Goal: Task Accomplishment & Management: Use online tool/utility

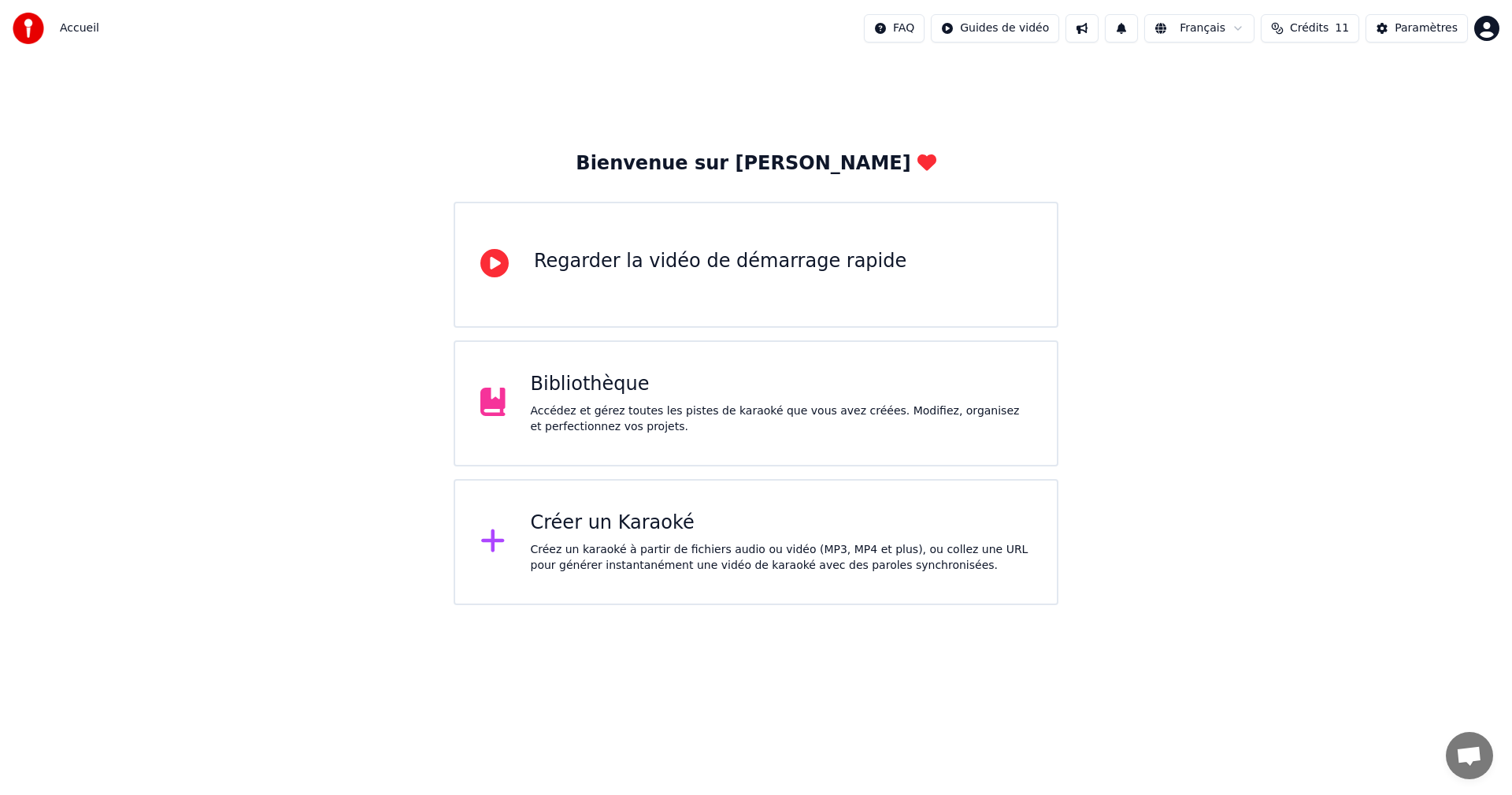
click at [696, 244] on div "Regarder la vidéo de démarrage rapide" at bounding box center [756, 265] width 605 height 126
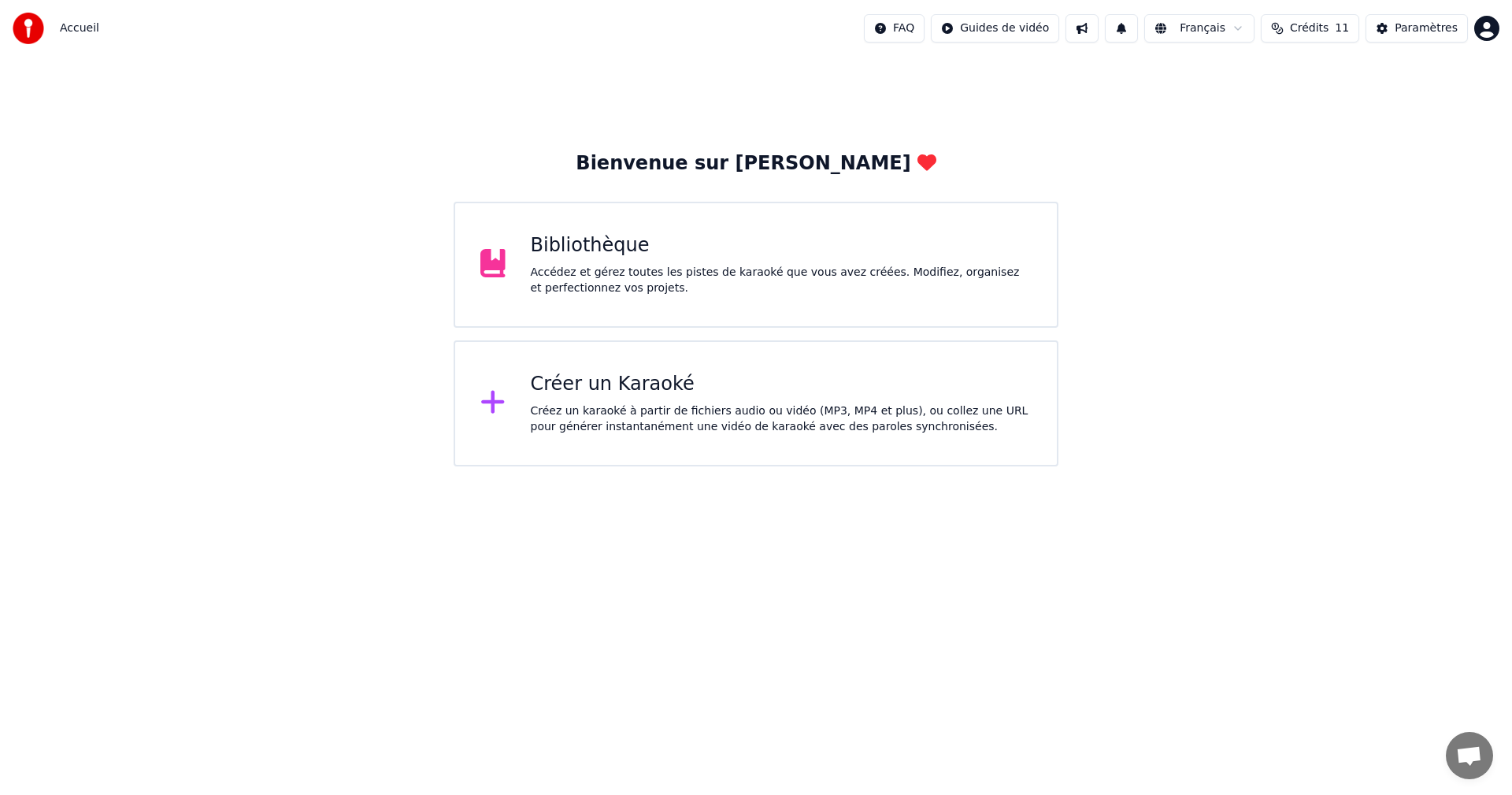
click at [635, 377] on div "Créer un Karaoké" at bounding box center [781, 384] width 502 height 25
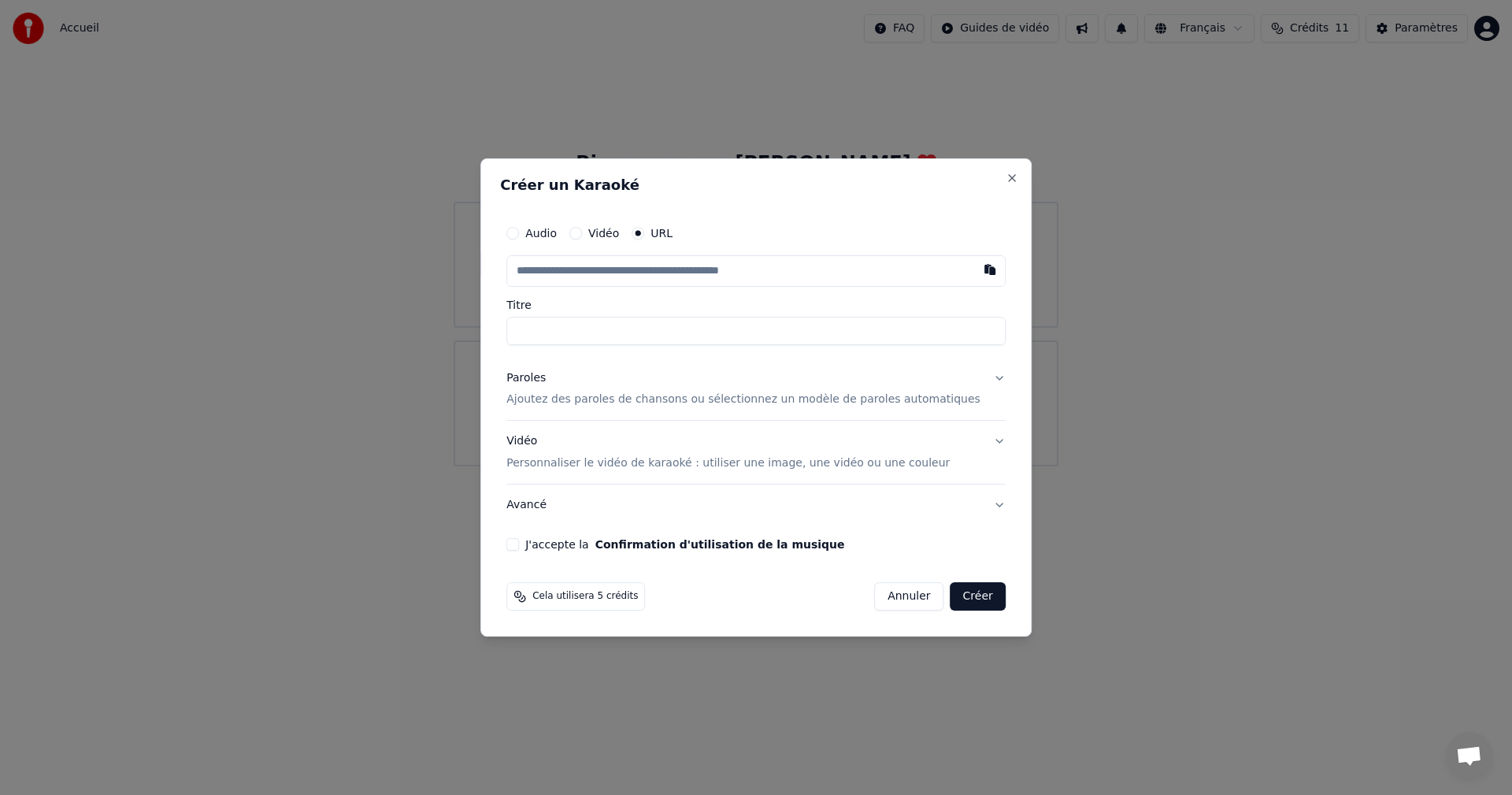
click at [551, 269] on input "text" at bounding box center [756, 271] width 499 height 31
drag, startPoint x: 550, startPoint y: 269, endPoint x: 537, endPoint y: 269, distance: 13.0
click at [537, 269] on input "text" at bounding box center [756, 271] width 499 height 31
click at [975, 272] on button "button" at bounding box center [990, 270] width 31 height 29
type input "**********"
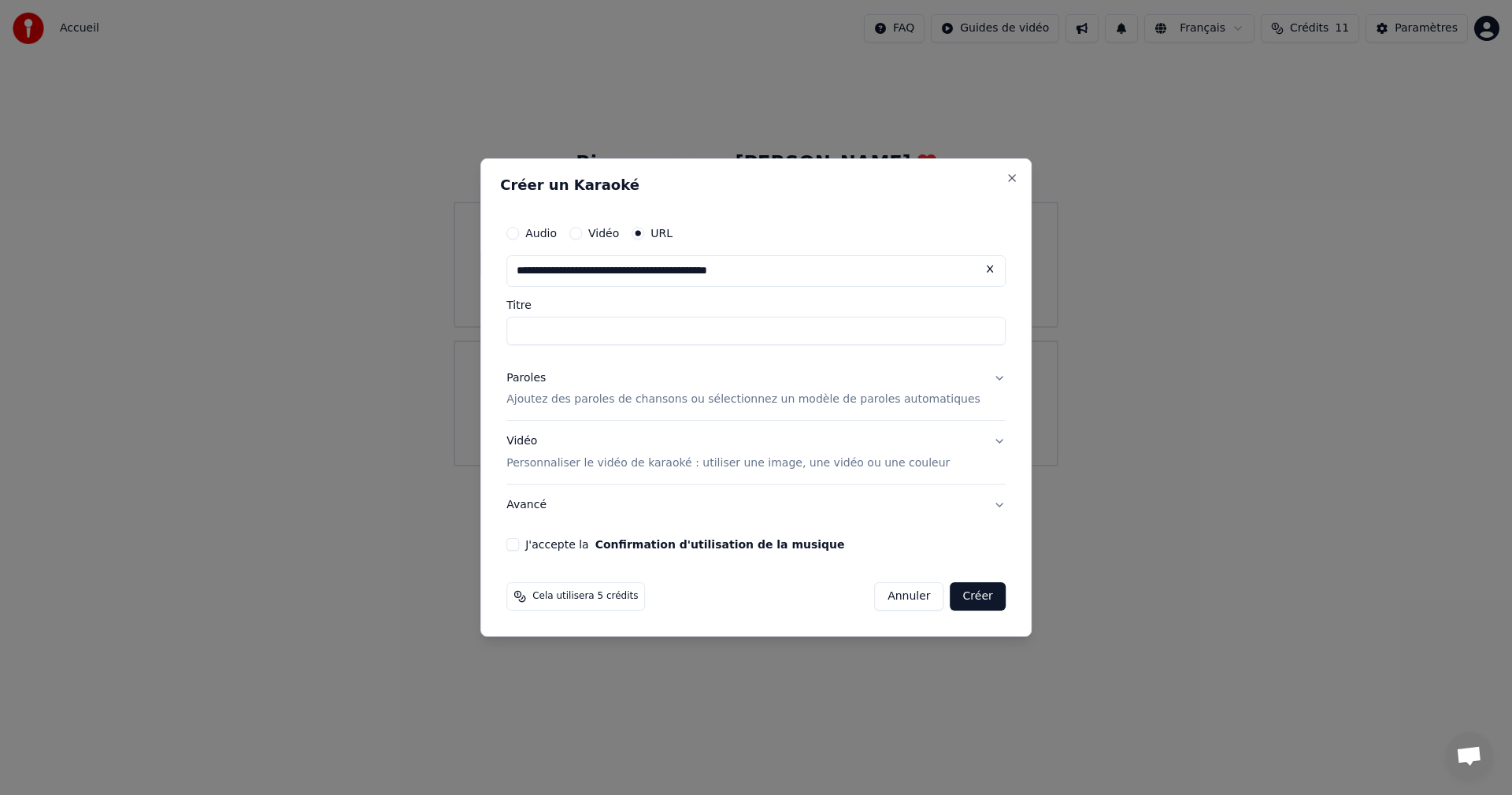
type input "**********"
click at [590, 401] on p "Ajoutez des paroles de chansons ou sélectionnez un modèle de paroles automatiqu…" at bounding box center [744, 400] width 474 height 16
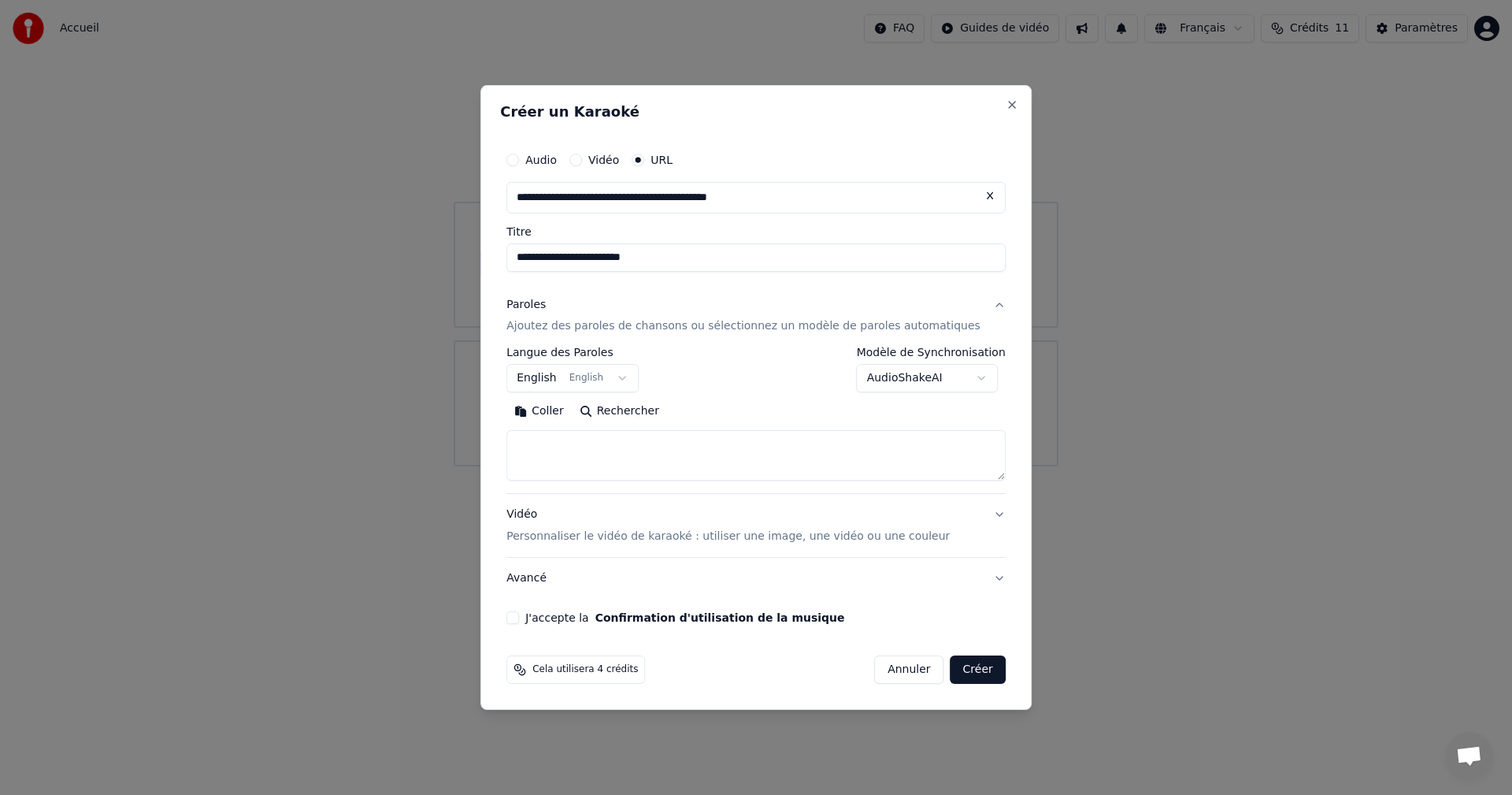
click at [544, 407] on button "Coller" at bounding box center [539, 412] width 66 height 25
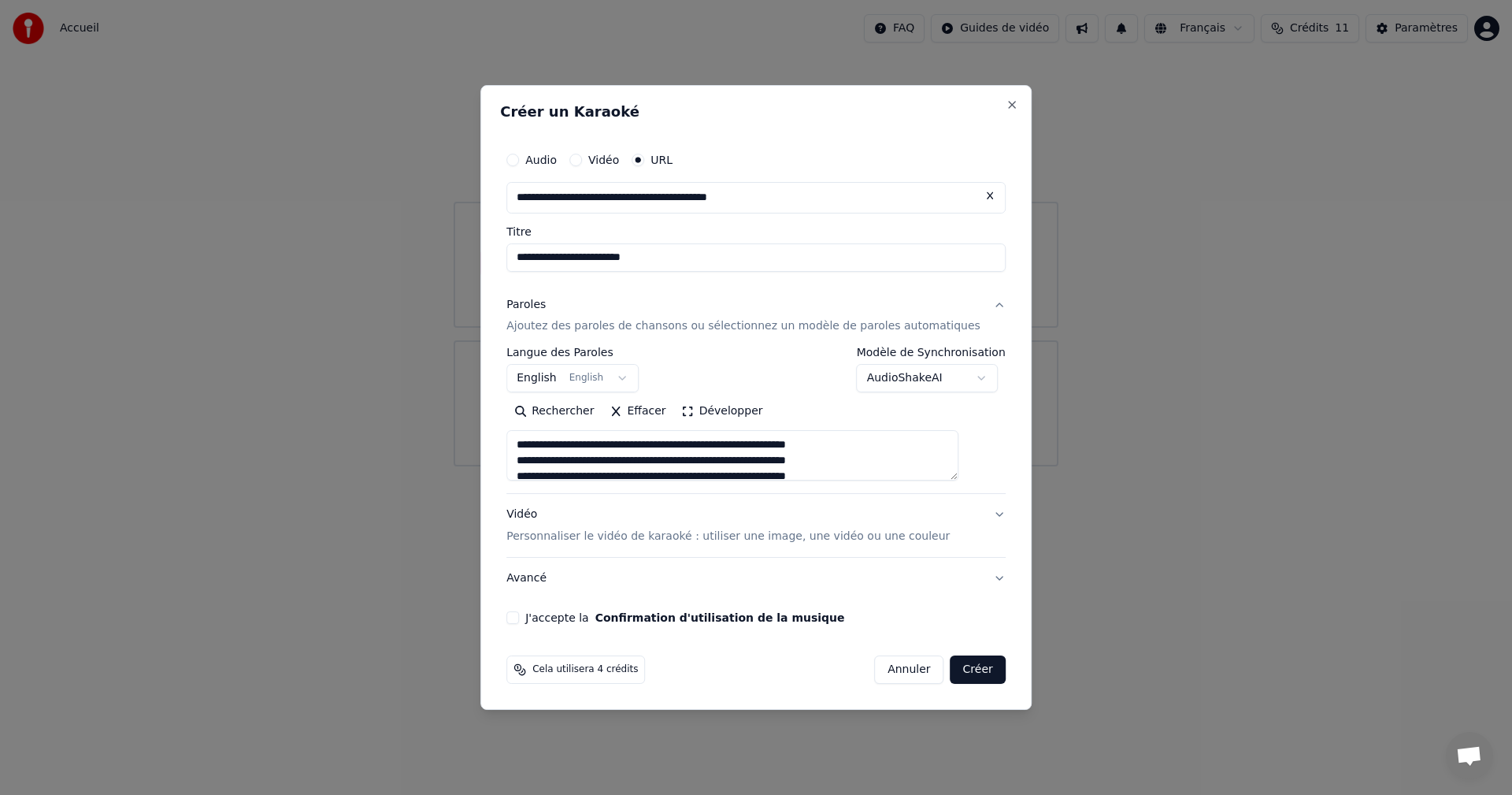
click at [591, 537] on p "Personnaliser le vidéo de karaoké : utiliser une image, une vidéo ou une couleur" at bounding box center [728, 537] width 443 height 16
type textarea "**********"
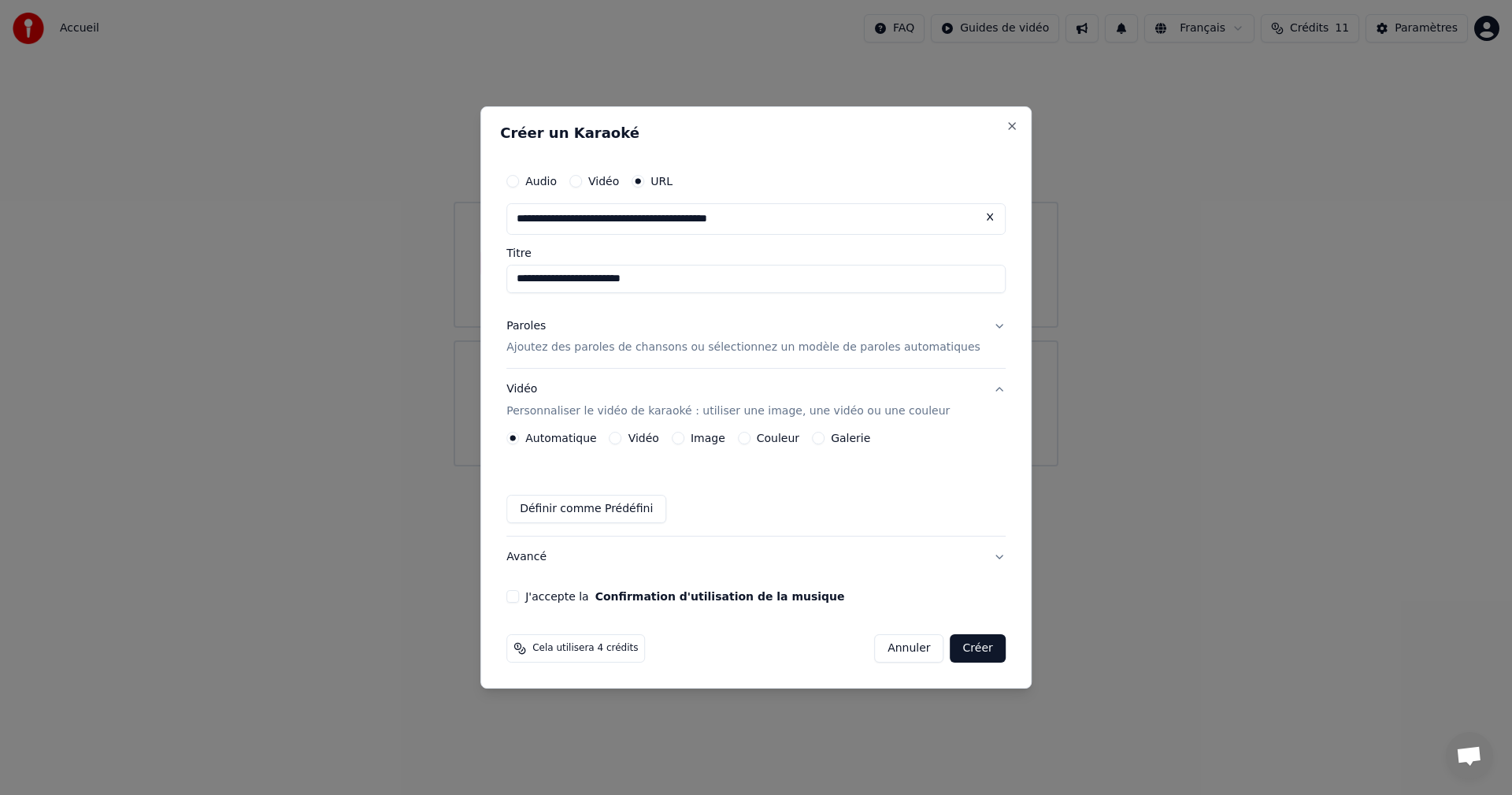
click at [705, 441] on div "Image" at bounding box center [698, 438] width 53 height 12
click at [696, 445] on div "Automatique Vidéo Image Couleur Galerie Définir comme Prédéfini" at bounding box center [756, 478] width 499 height 92
click at [684, 438] on button "Image" at bounding box center [677, 438] width 12 height 12
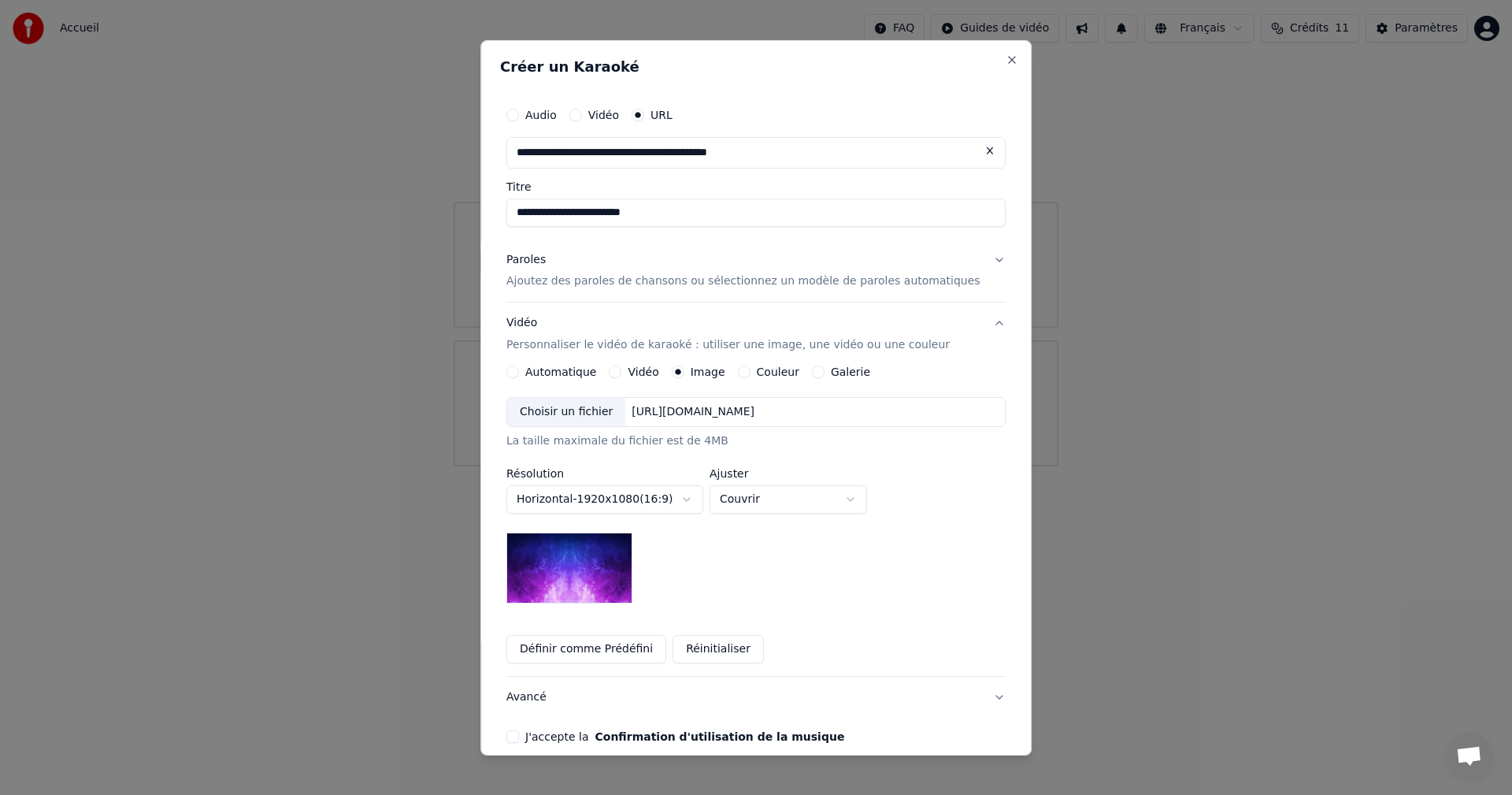
click at [760, 416] on div "[URL][DOMAIN_NAME]" at bounding box center [694, 412] width 135 height 16
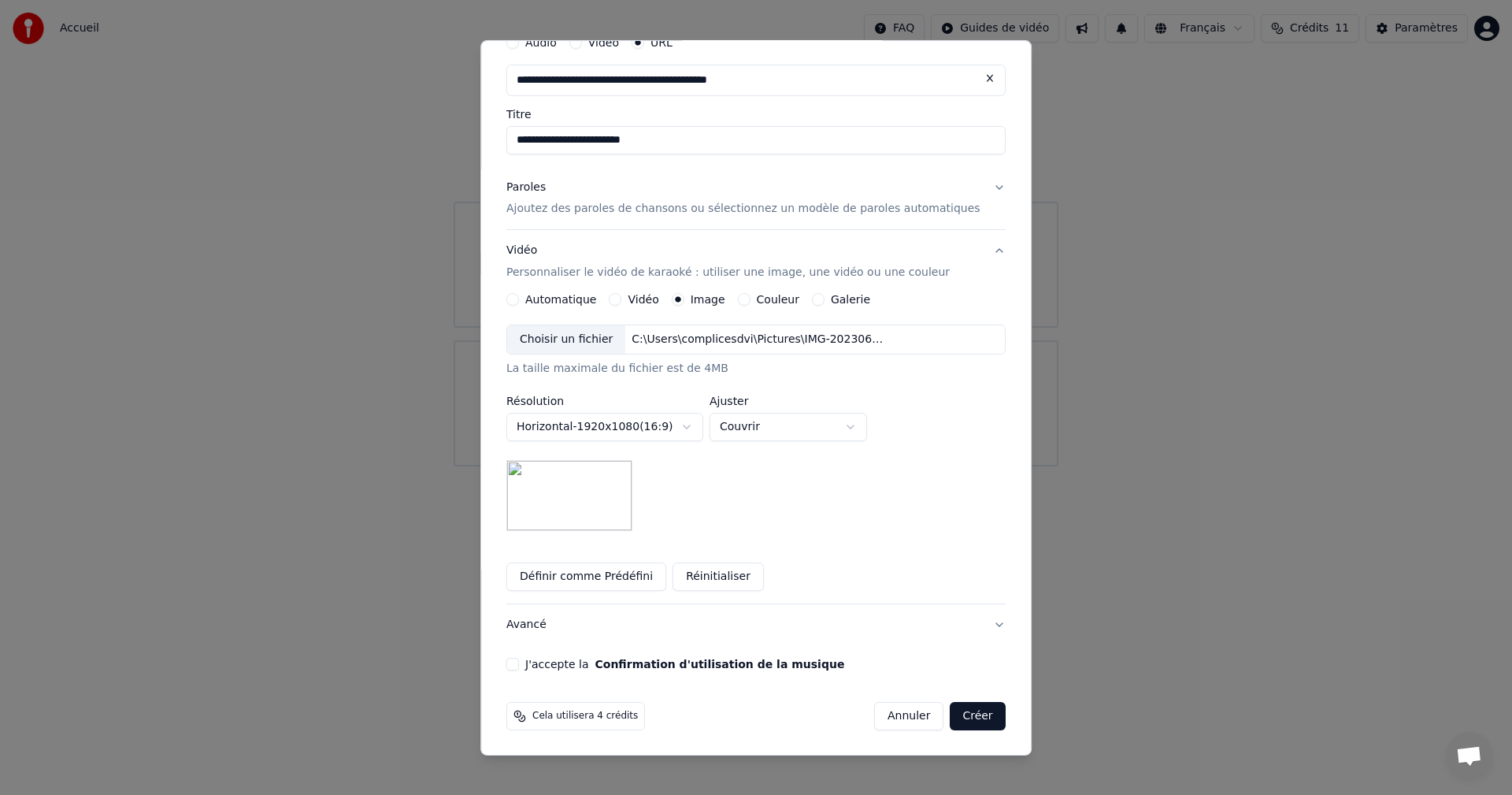
scroll to position [73, 0]
click at [519, 668] on button "J'accepte la Confirmation d'utilisation de la musique" at bounding box center [513, 662] width 12 height 12
click at [951, 713] on button "Créer" at bounding box center [978, 716] width 55 height 29
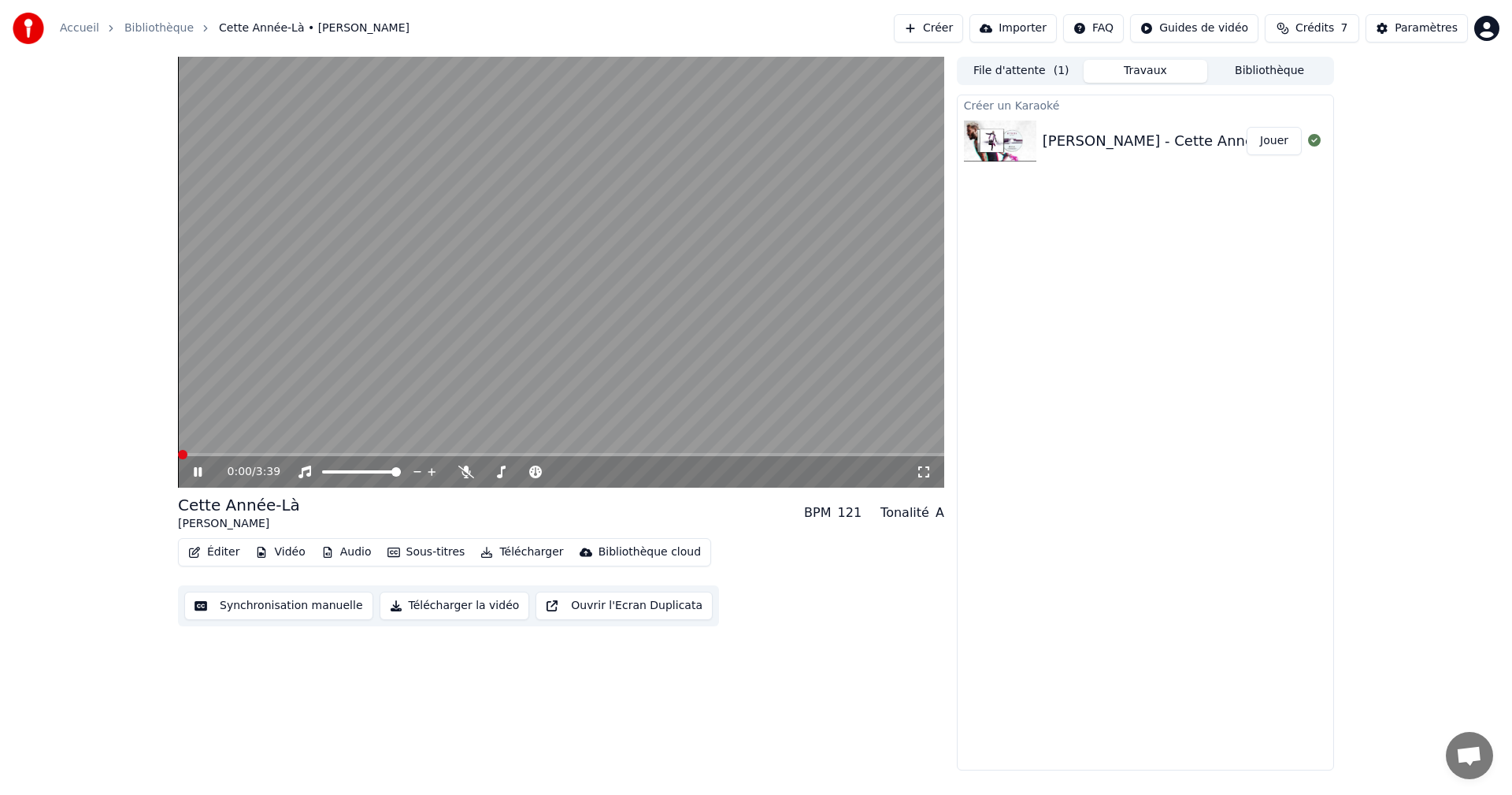
click at [178, 450] on span at bounding box center [183, 455] width 10 height 10
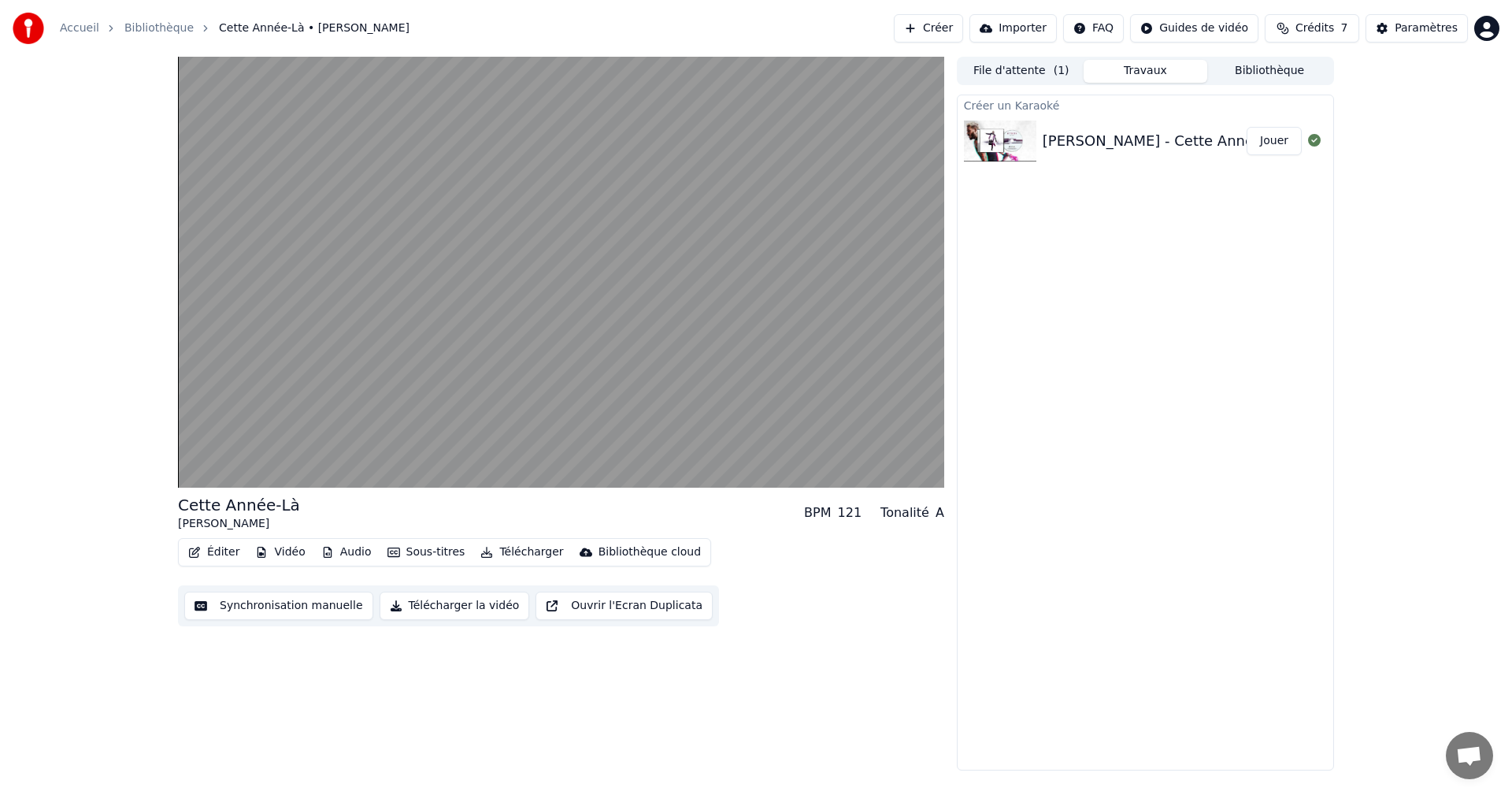
click at [1122, 393] on div "Créer un Karaoké [PERSON_NAME] - Cette Année-Là Jouer" at bounding box center [1145, 432] width 377 height 676
